Goal: Task Accomplishment & Management: Use online tool/utility

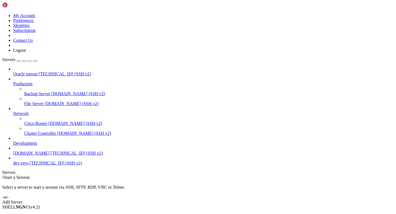
click at [28, 214] on span "Connect" at bounding box center [20, 216] width 15 height 5
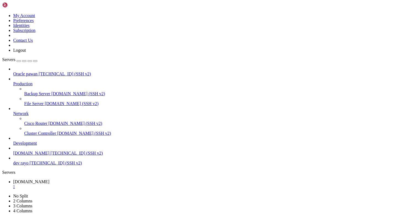
drag, startPoint x: 5, startPoint y: 282, endPoint x: 50, endPoint y: 347, distance: 79.3
click at [109, 184] on div "" at bounding box center [203, 186] width 381 height 5
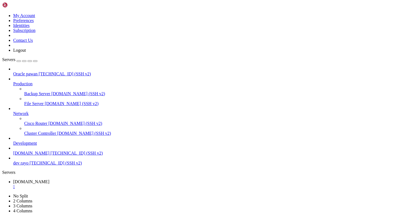
click at [91, 127] on div at bounding box center [198, 107] width 396 height 214
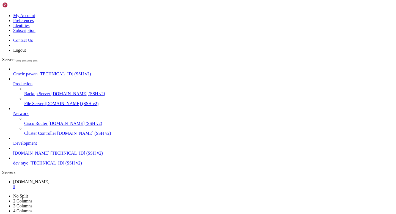
type input "/home/ubuntu/Rayo-backend/logs"
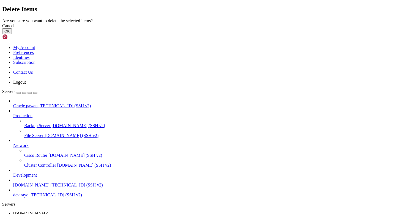
click at [12, 34] on button "OK" at bounding box center [7, 31] width 10 height 6
